Goal: Obtain resource: Download file/media

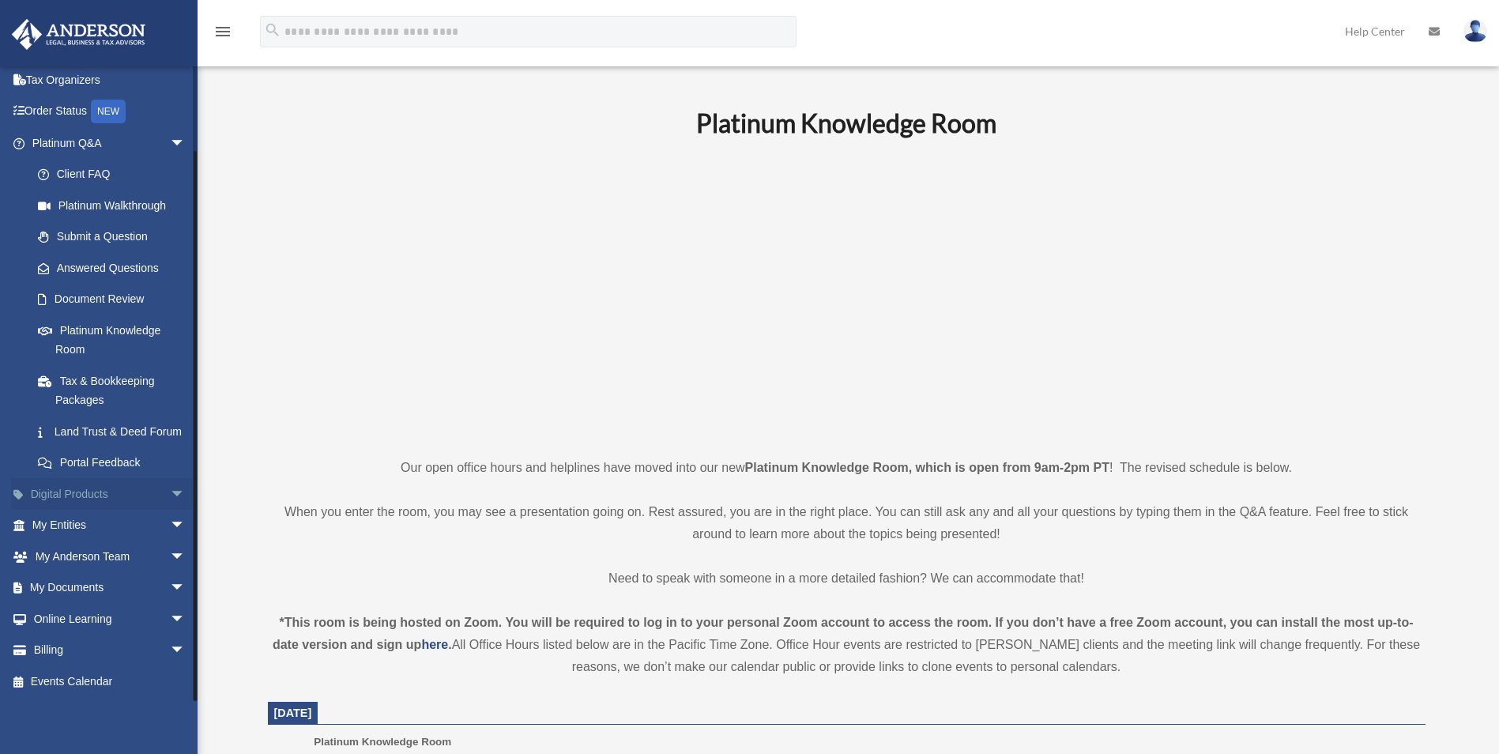
click at [170, 492] on span "arrow_drop_down" at bounding box center [186, 494] width 32 height 32
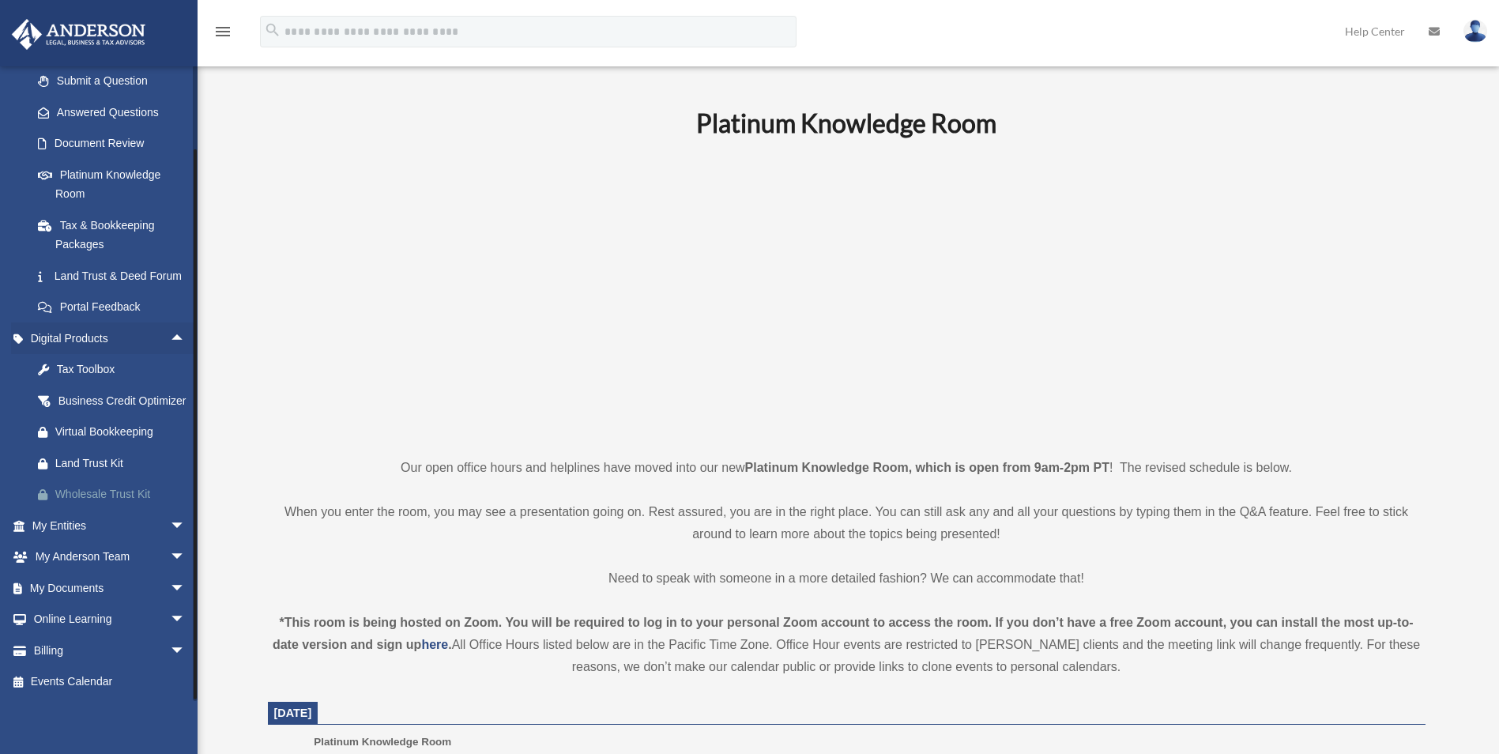
scroll to position [262, 0]
click at [170, 582] on span "arrow_drop_down" at bounding box center [186, 588] width 32 height 32
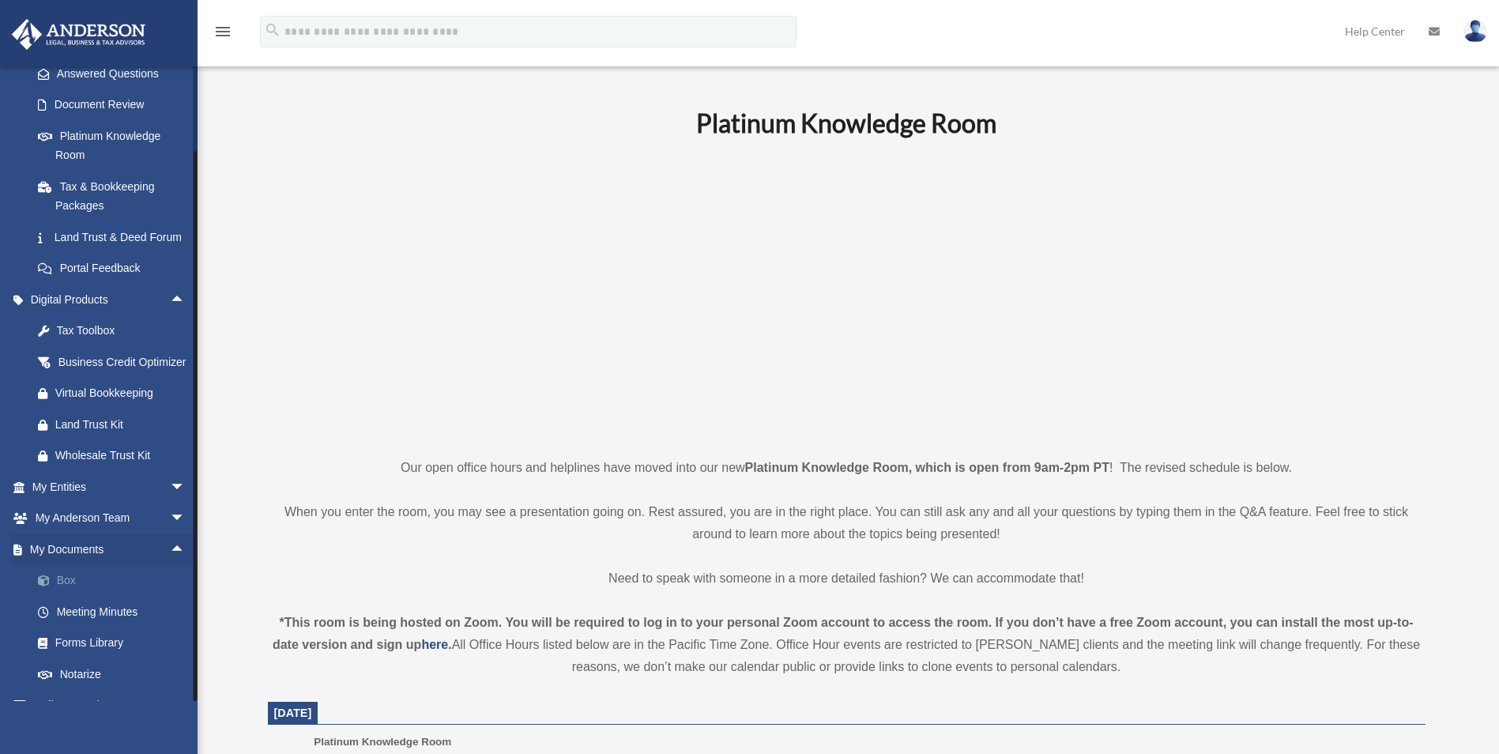
click at [55, 597] on link "Box" at bounding box center [115, 581] width 187 height 32
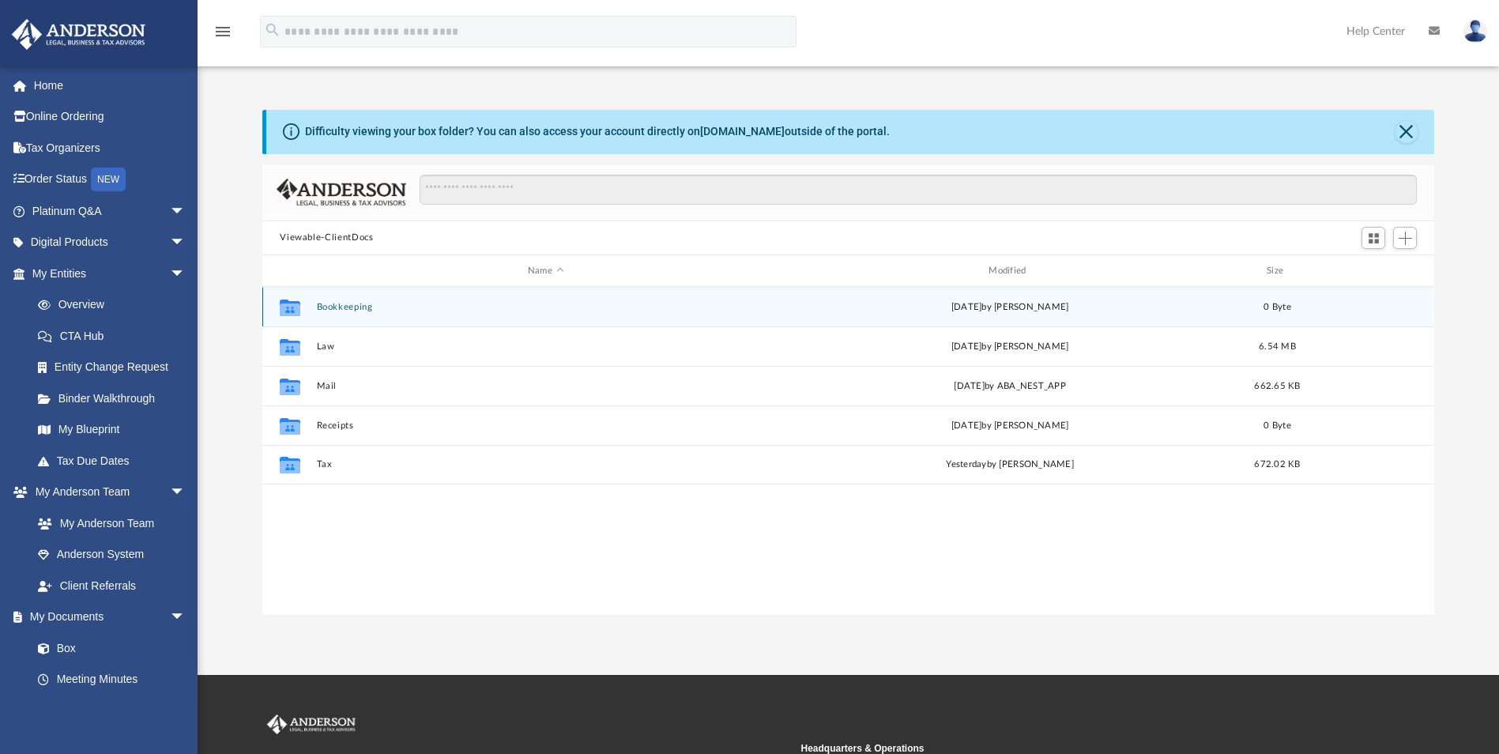
scroll to position [348, 1160]
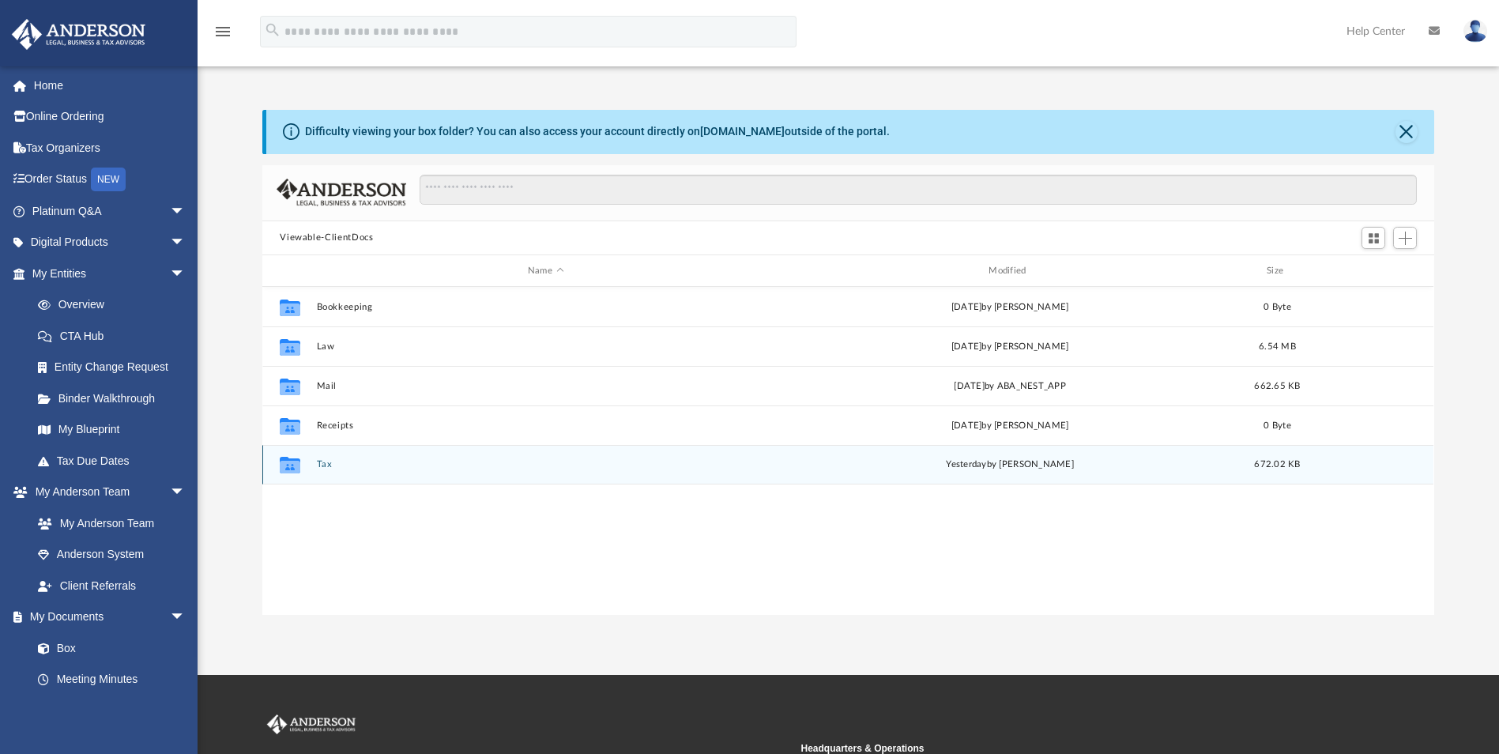
click at [307, 462] on div "Collaborated Folder" at bounding box center [290, 464] width 40 height 25
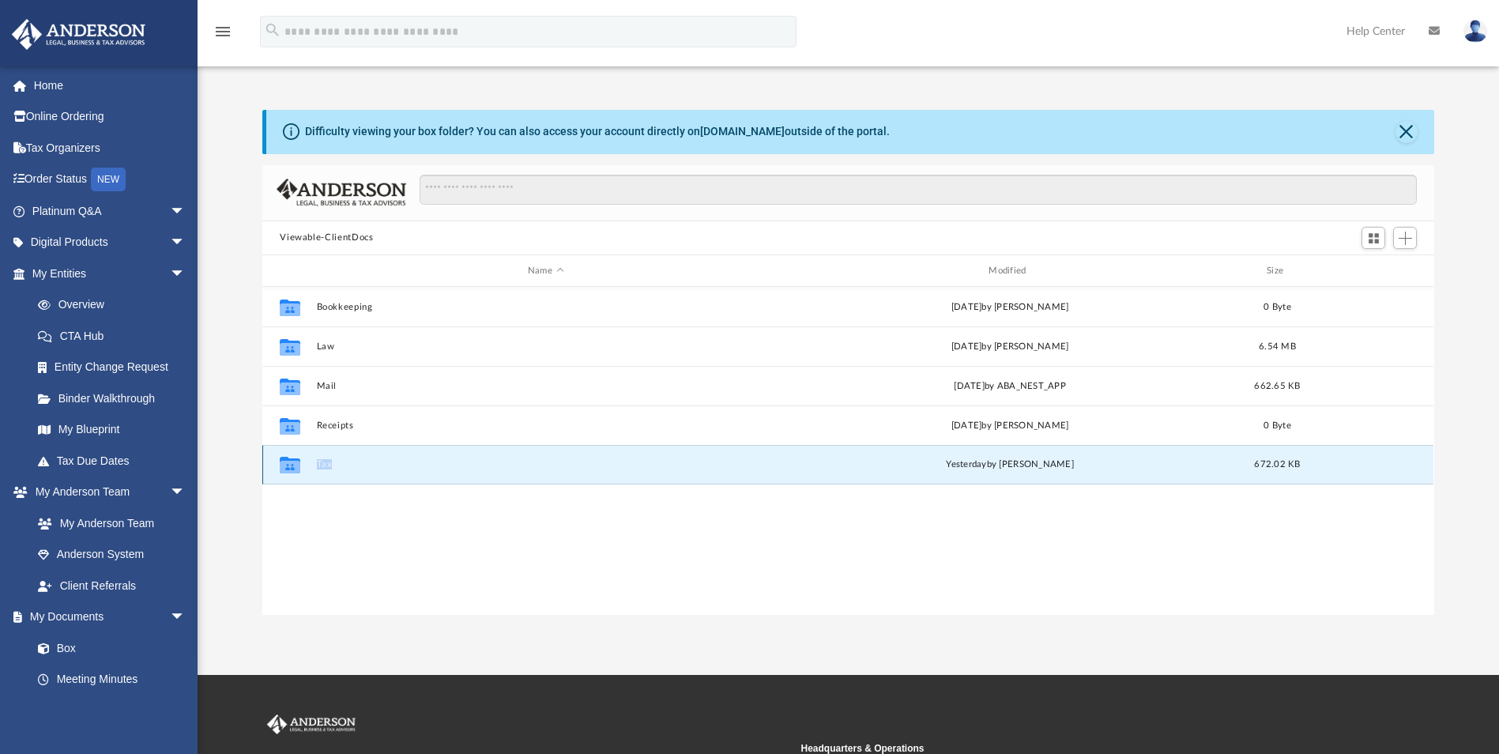
click at [307, 462] on div "Collaborated Folder" at bounding box center [290, 464] width 40 height 25
drag, startPoint x: 307, startPoint y: 462, endPoint x: 391, endPoint y: 494, distance: 90.3
click at [392, 494] on div "Collaborated Folder Bookkeeping [DATE] by [PERSON_NAME] 0 Byte Collaborated Fol…" at bounding box center [847, 450] width 1171 height 327
click at [295, 463] on icon "grid" at bounding box center [290, 467] width 21 height 13
click at [294, 463] on icon "grid" at bounding box center [290, 467] width 21 height 13
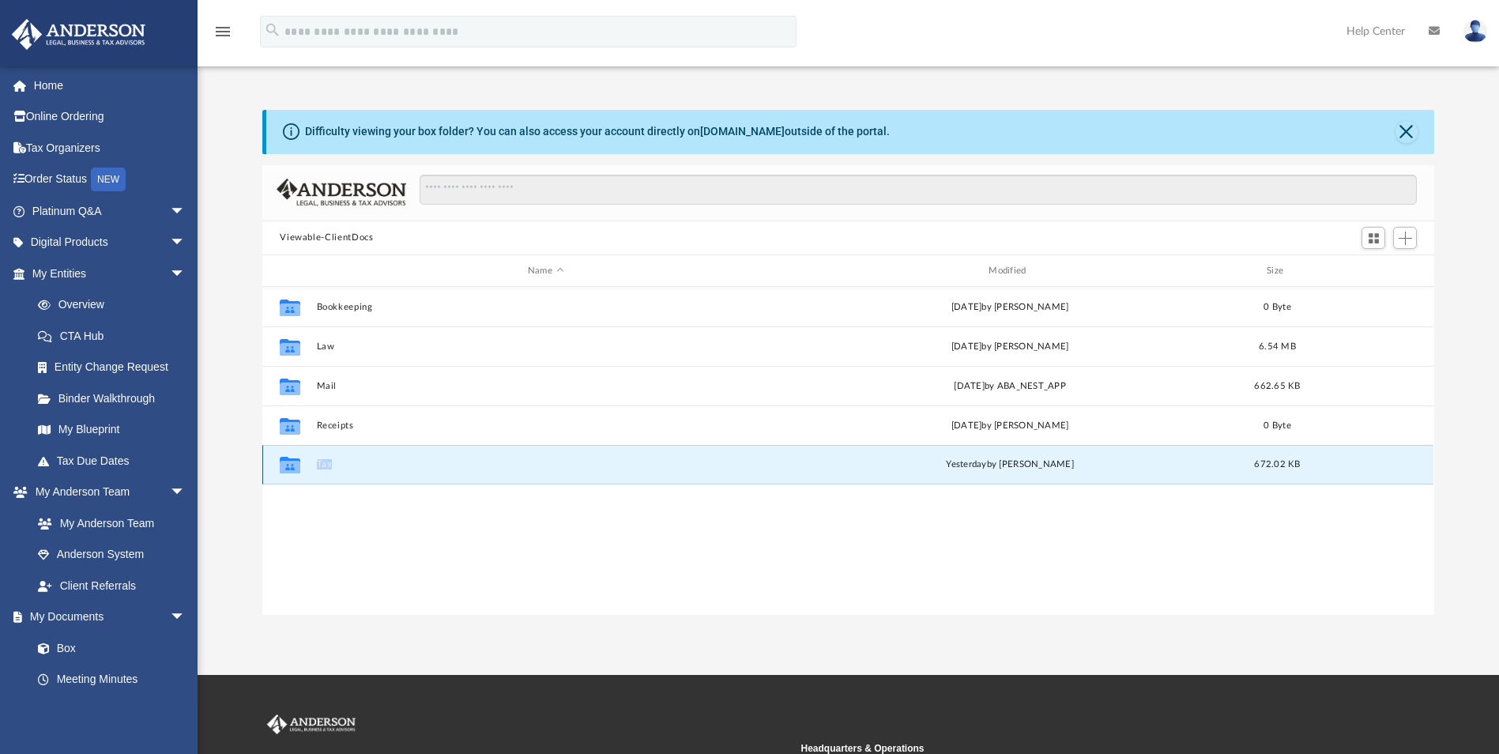
click at [450, 467] on button "Tax" at bounding box center [545, 465] width 457 height 10
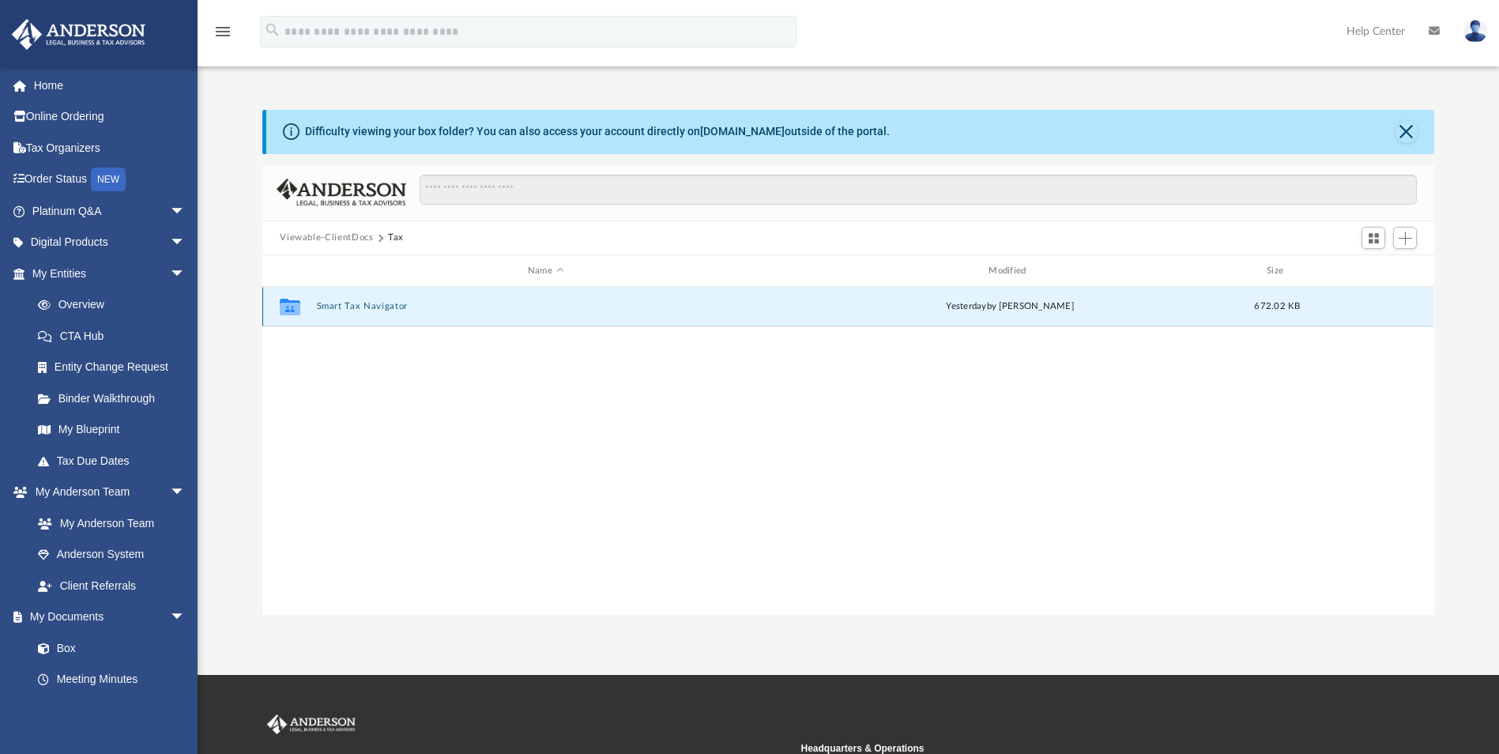
drag, startPoint x: 450, startPoint y: 467, endPoint x: 359, endPoint y: 305, distance: 185.7
click at [359, 305] on button "Smart Tax Navigator" at bounding box center [545, 307] width 457 height 10
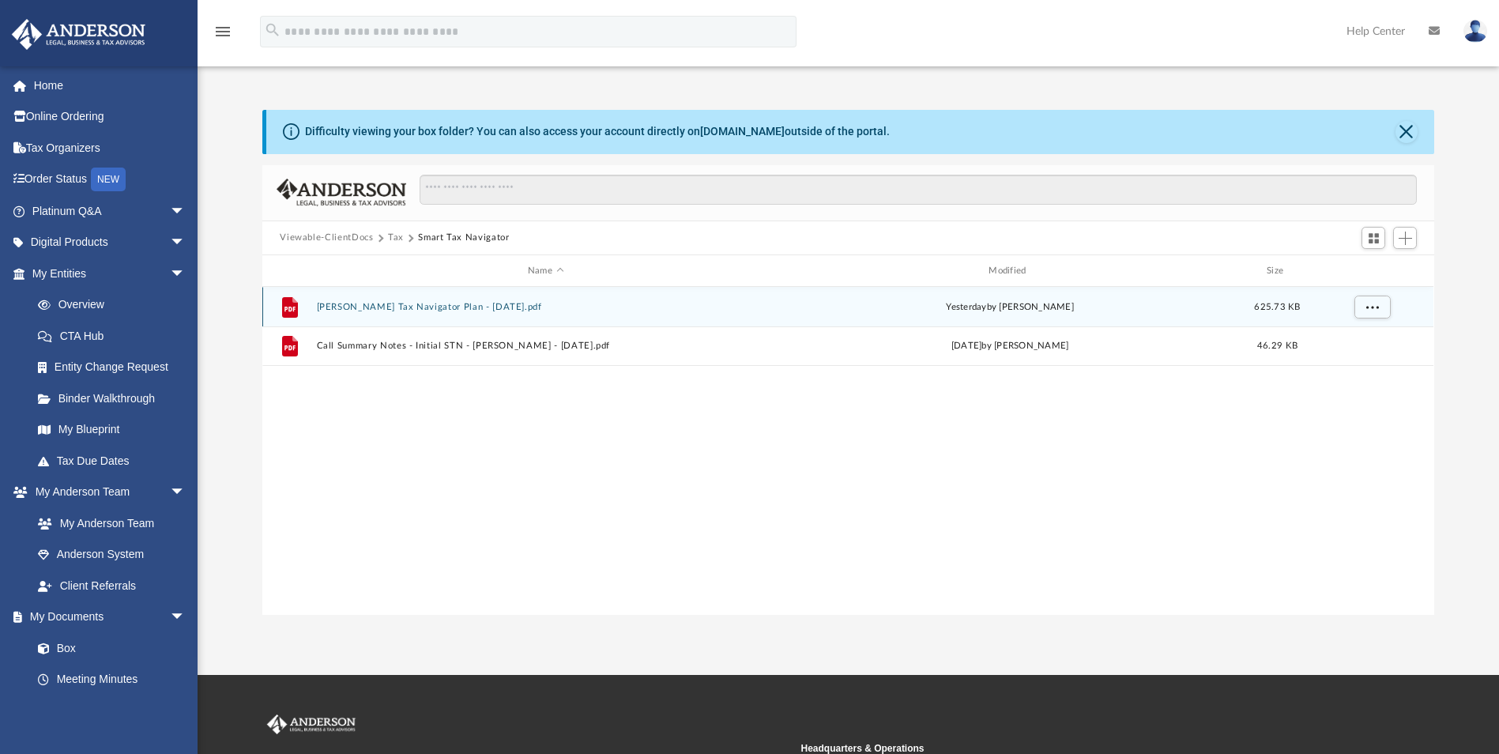
click at [469, 305] on button "Boll, Patrick - Smart Tax Navigator Plan - 09-02-2025.pdf" at bounding box center [545, 307] width 457 height 10
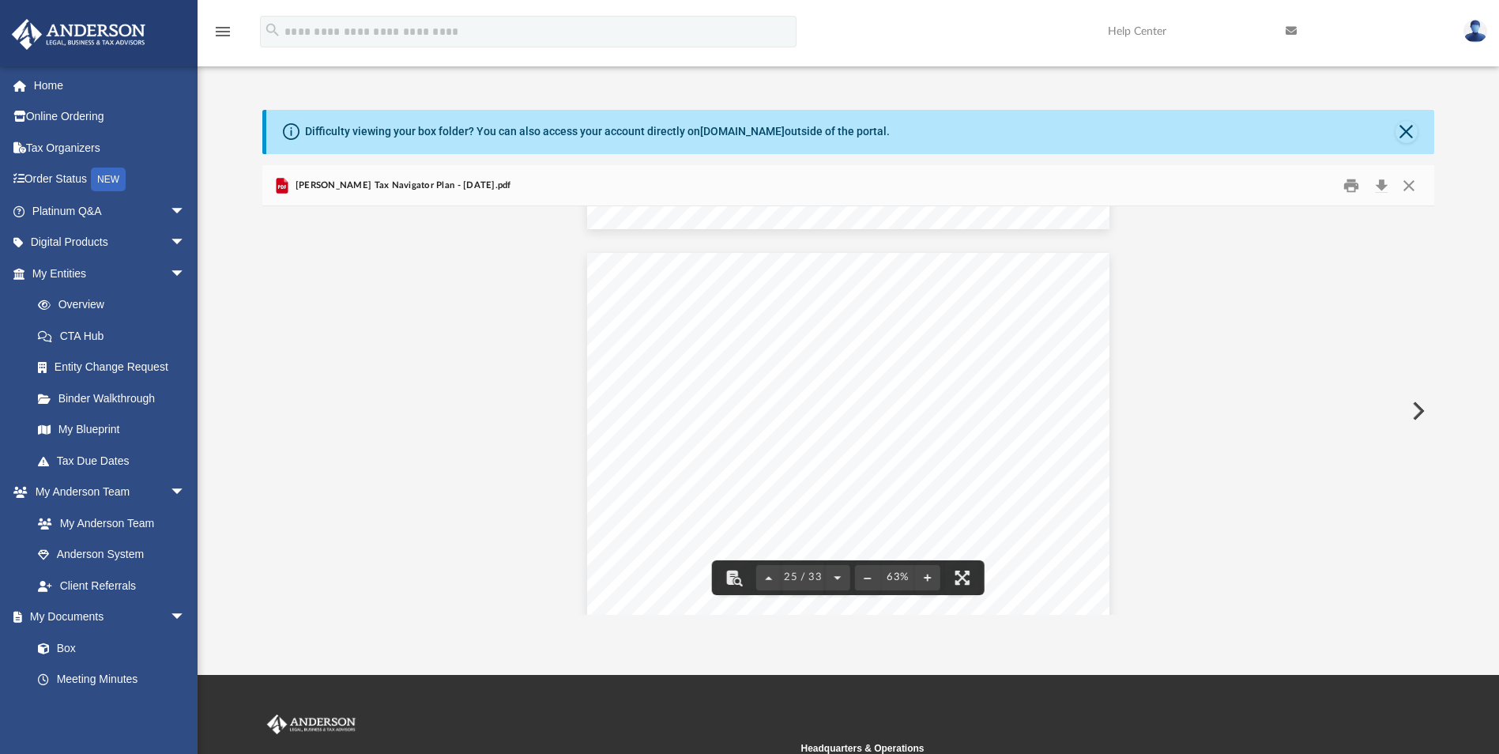
scroll to position [10113, 0]
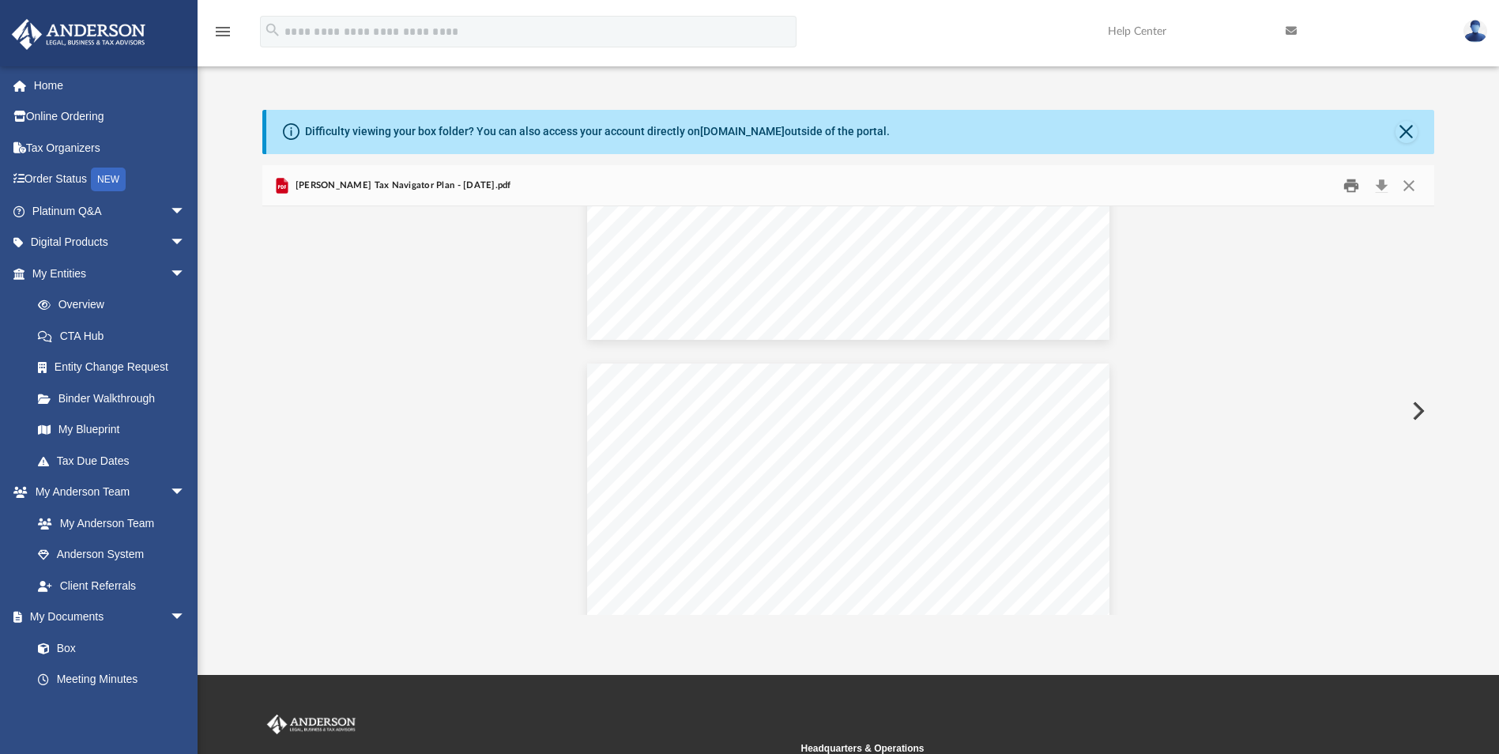
click at [1346, 183] on button "Print" at bounding box center [1351, 185] width 32 height 24
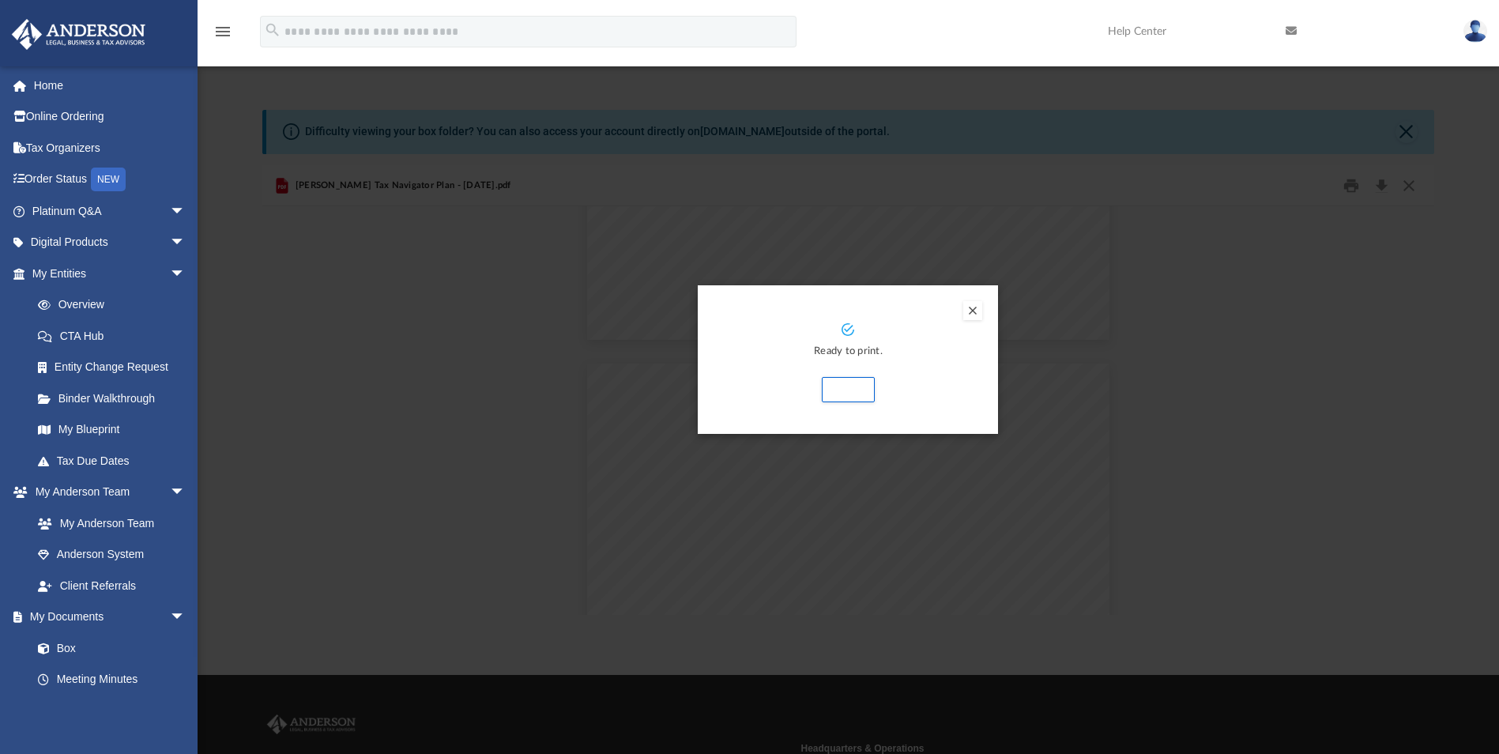
click at [972, 314] on button "Preview" at bounding box center [972, 310] width 19 height 19
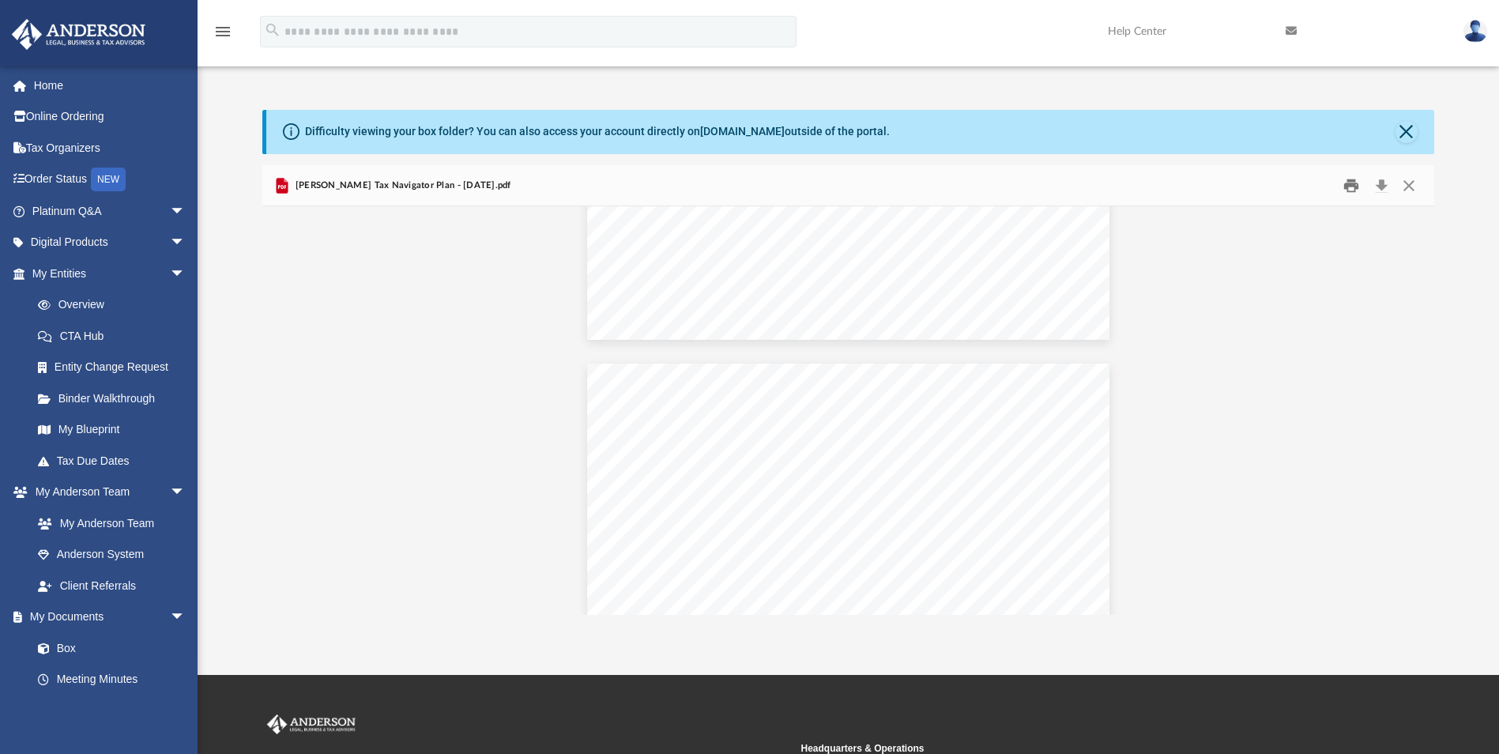
click at [1349, 186] on button "Print" at bounding box center [1351, 185] width 32 height 24
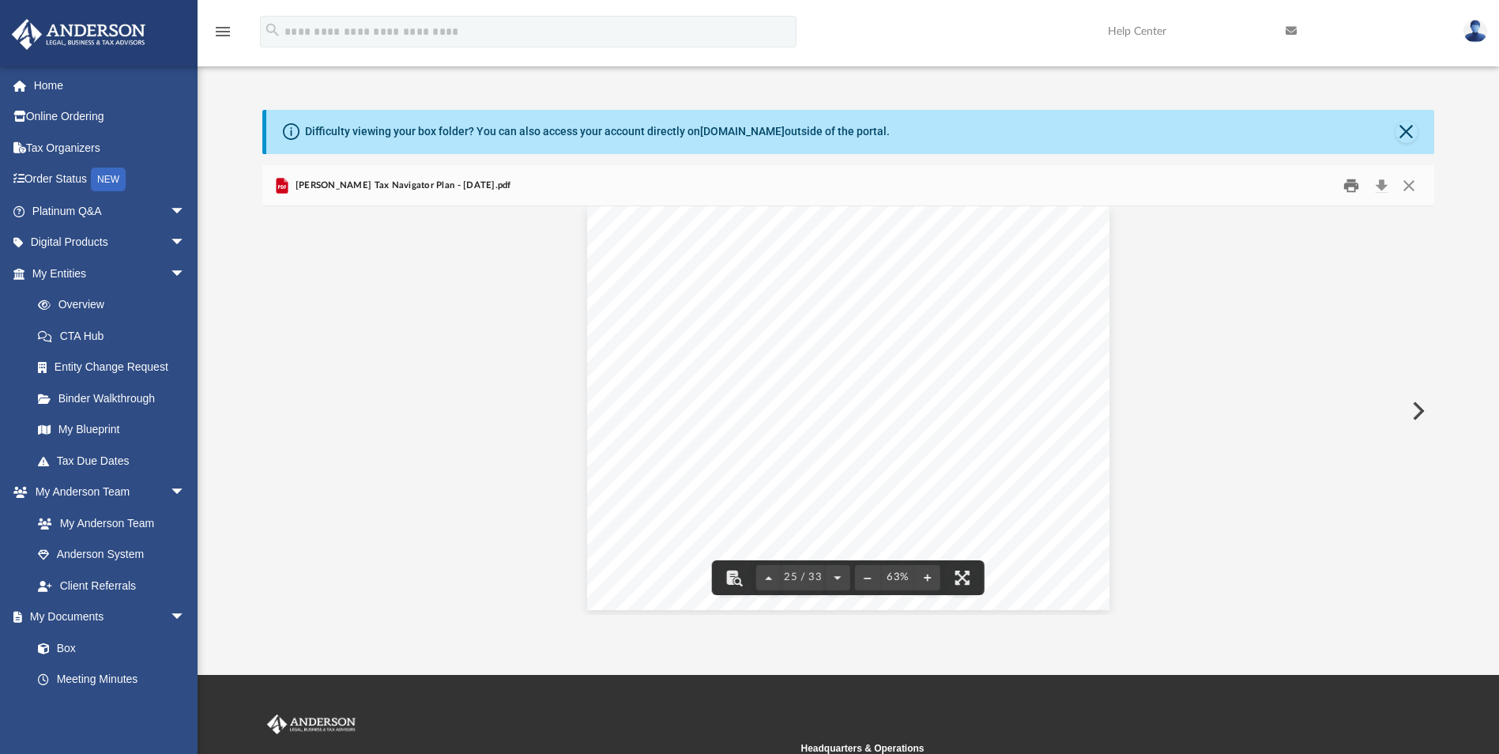
scroll to position [10271, 0]
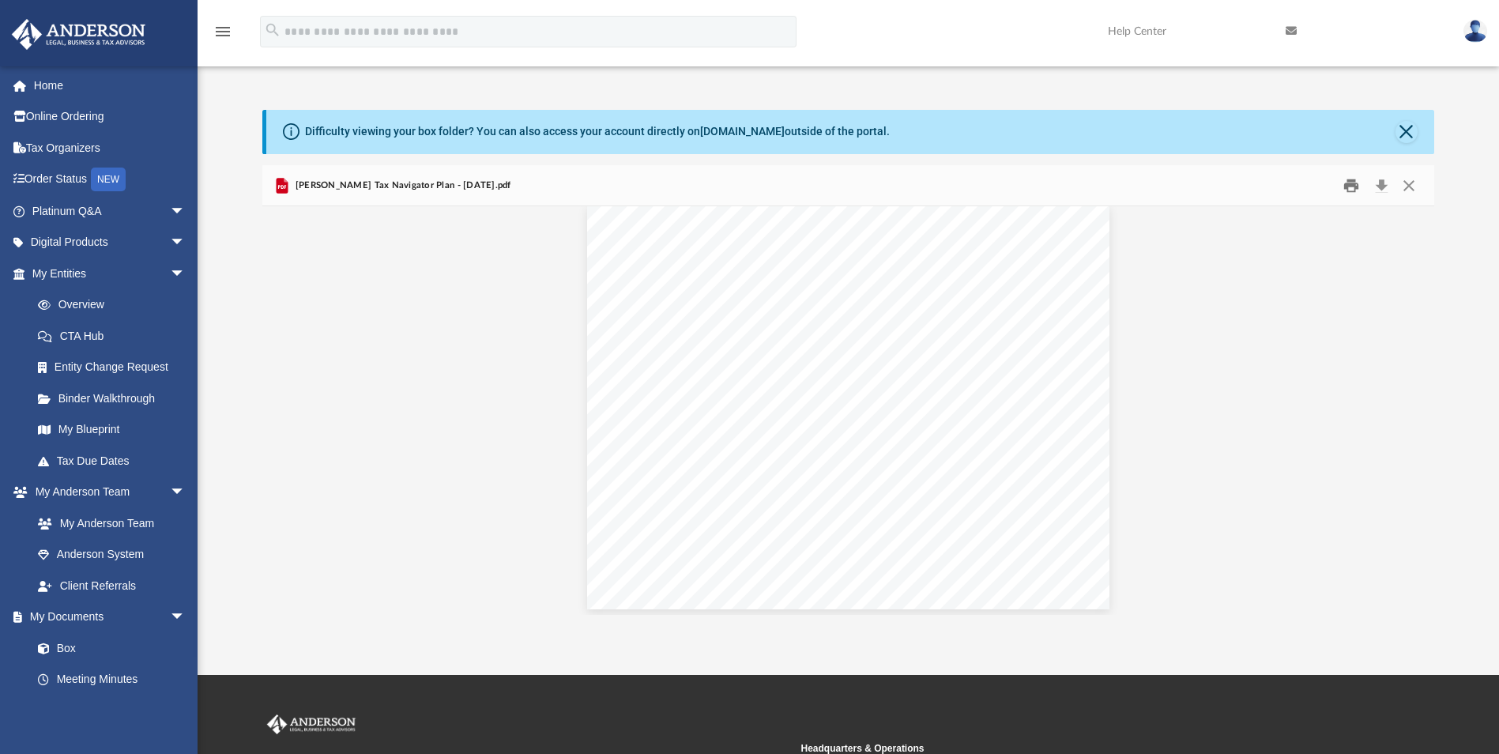
click at [1335, 173] on button "Print" at bounding box center [1351, 185] width 32 height 24
